Goal: Find specific page/section: Find specific page/section

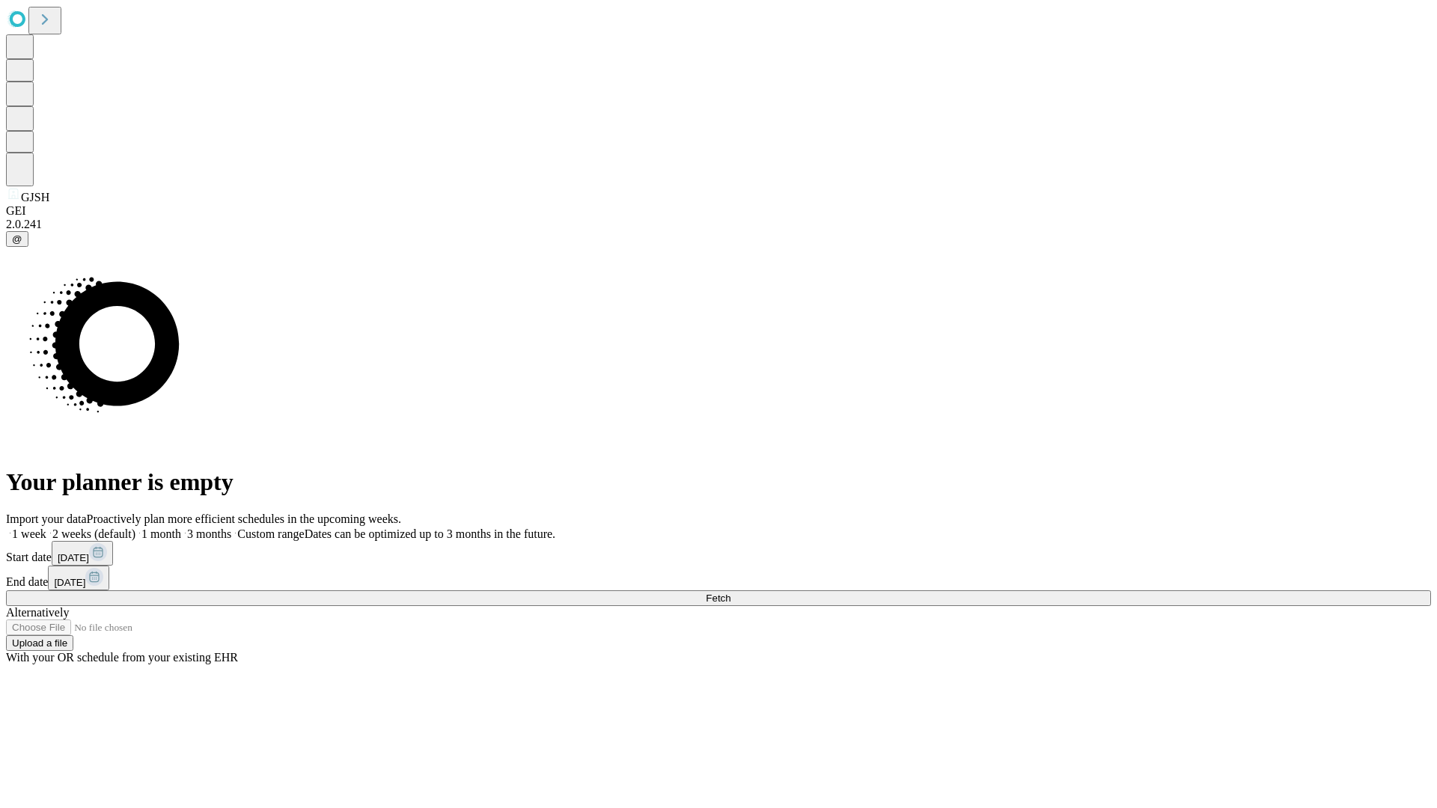
click at [730, 593] on span "Fetch" at bounding box center [718, 598] width 25 height 11
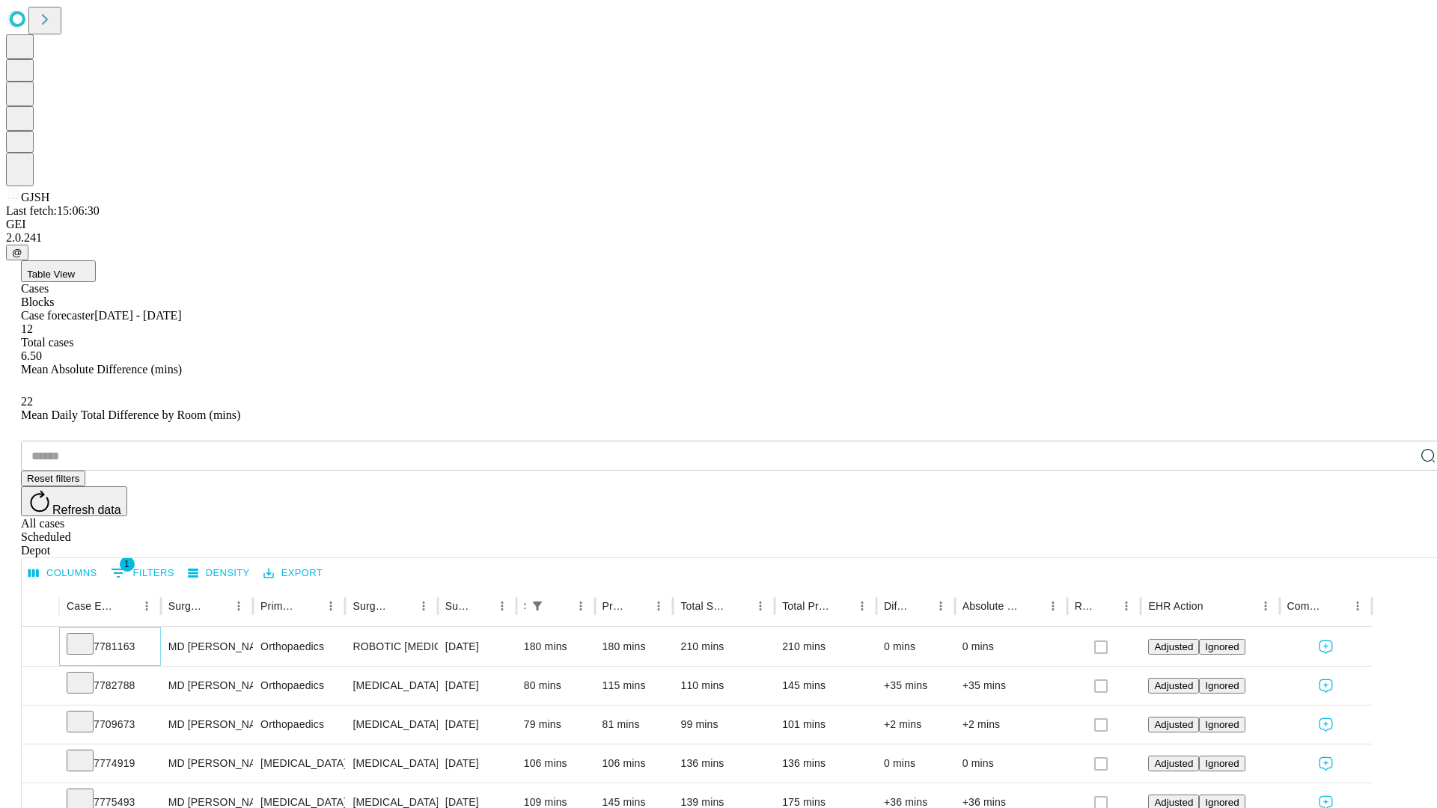
click at [88, 635] on icon at bounding box center [80, 642] width 15 height 15
